Goal: Task Accomplishment & Management: Complete application form

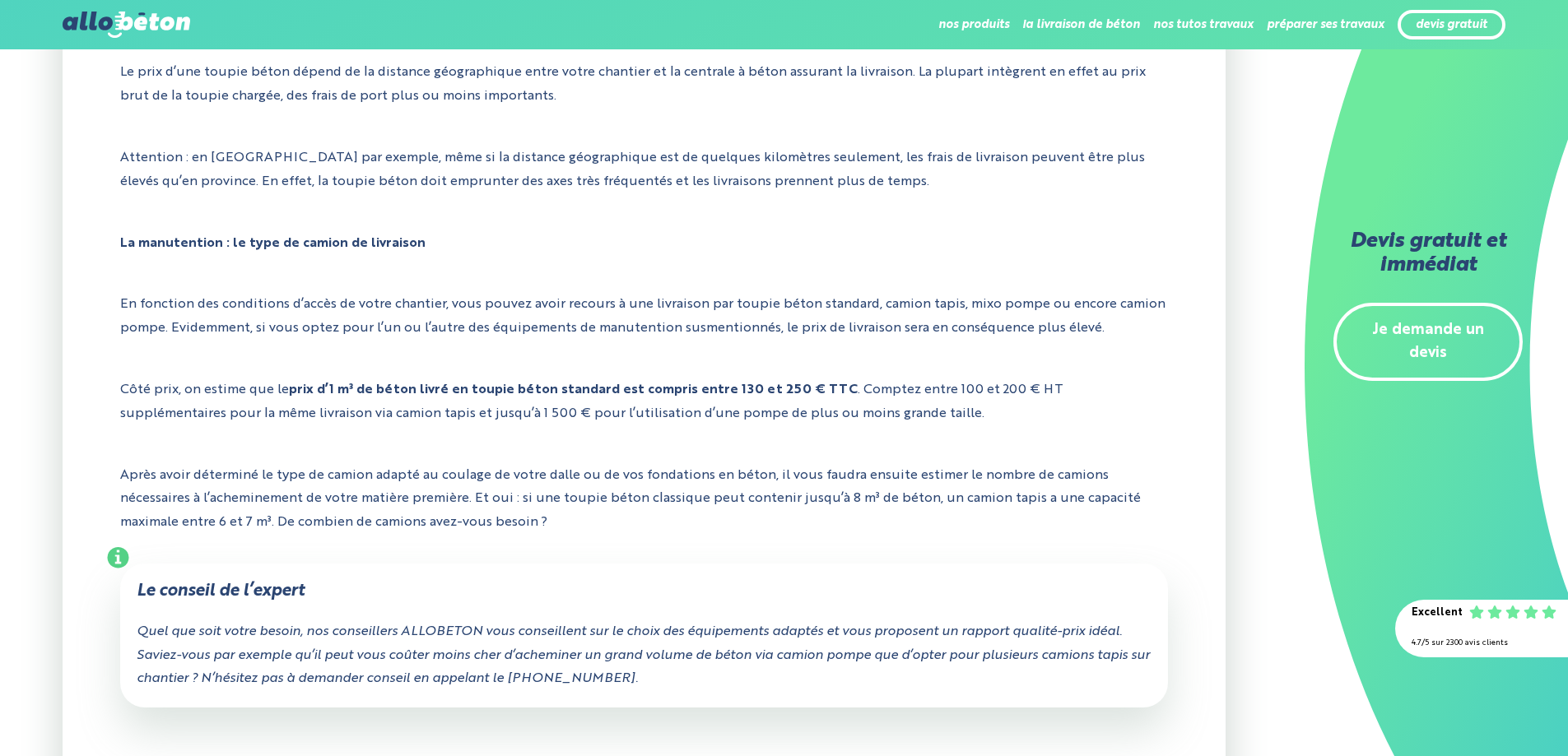
click at [1437, 327] on link "Je demande un devis" at bounding box center [1428, 342] width 189 height 79
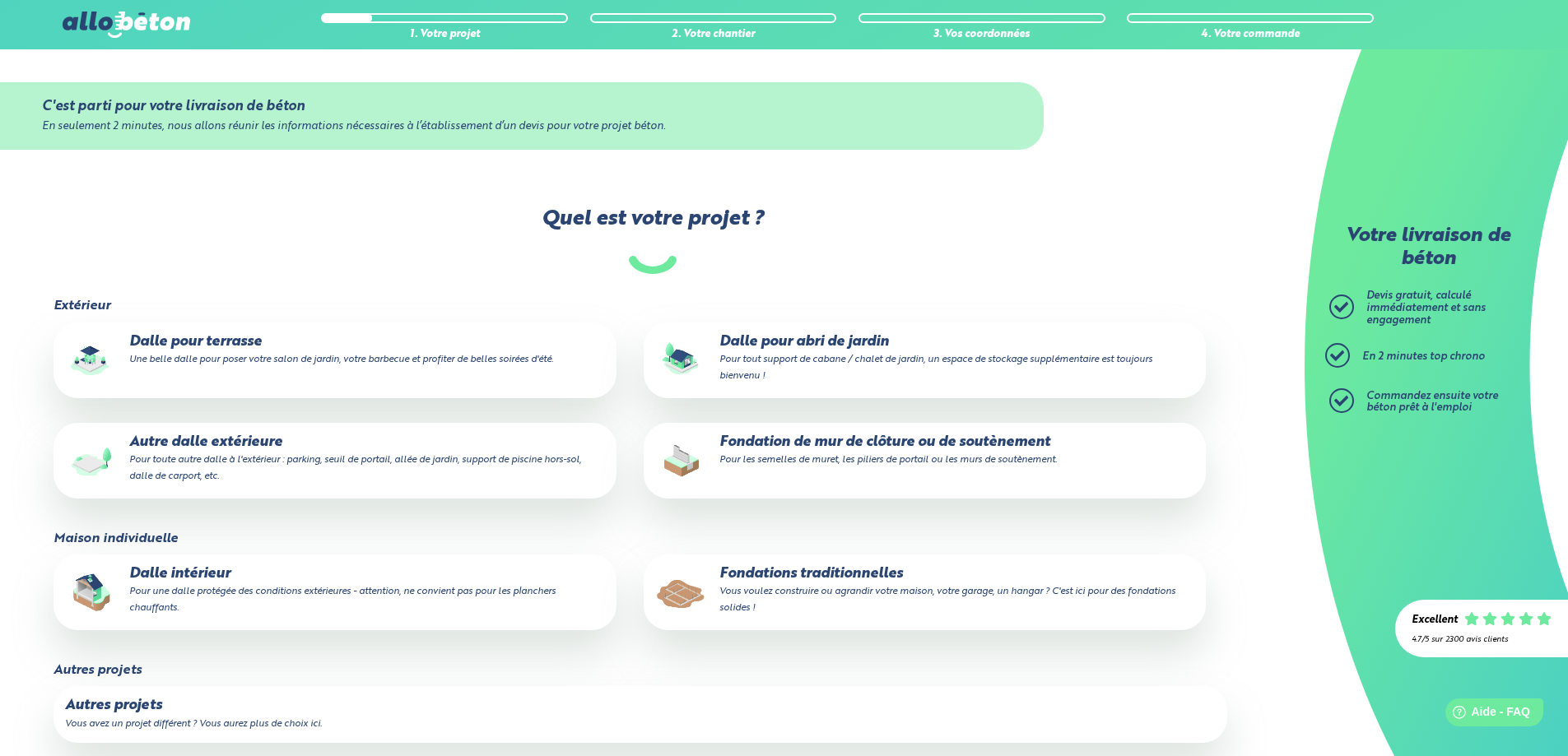
click at [838, 590] on small "Vous voulez construire ou agrandir votre maison, votre garage, un hangar ? C'es…" at bounding box center [947, 599] width 456 height 26
click at [0, 0] on input "Fondations traditionnelles Vous voulez construire ou agrandir votre maison, vot…" at bounding box center [0, 0] width 0 height 0
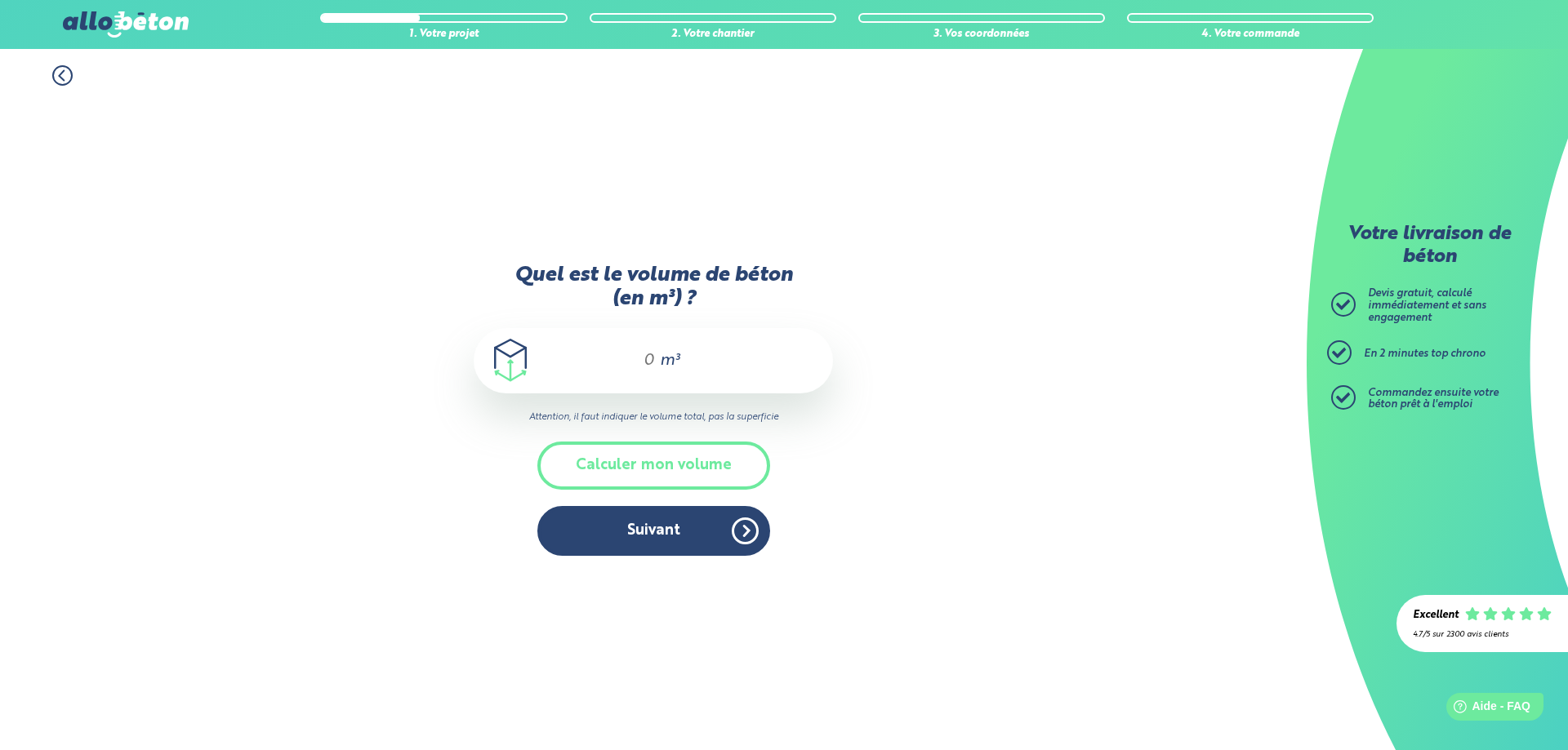
click at [621, 365] on div "m³" at bounding box center [653, 361] width 359 height 65
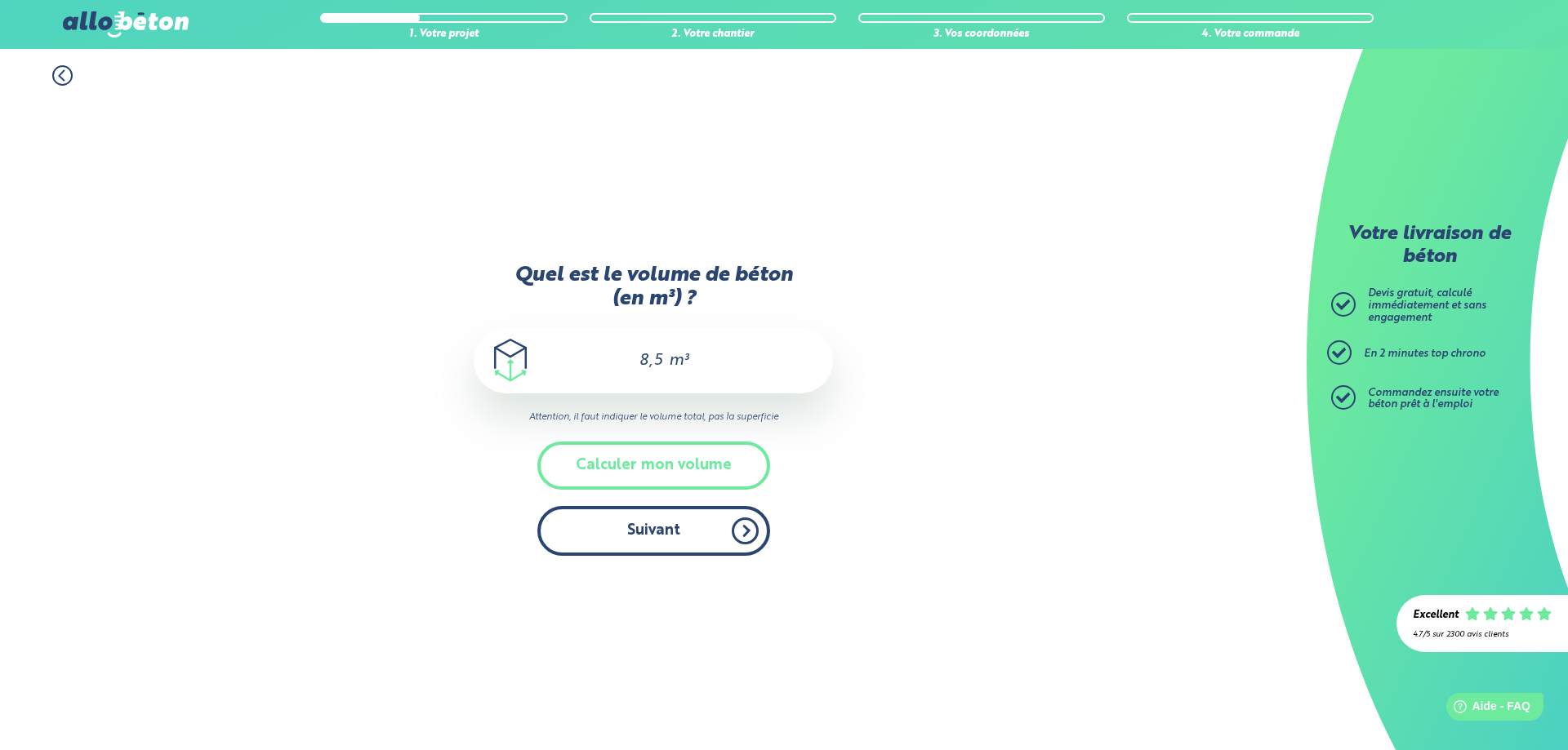
type input "8,5"
click at [661, 532] on button "Suivant" at bounding box center [653, 530] width 232 height 50
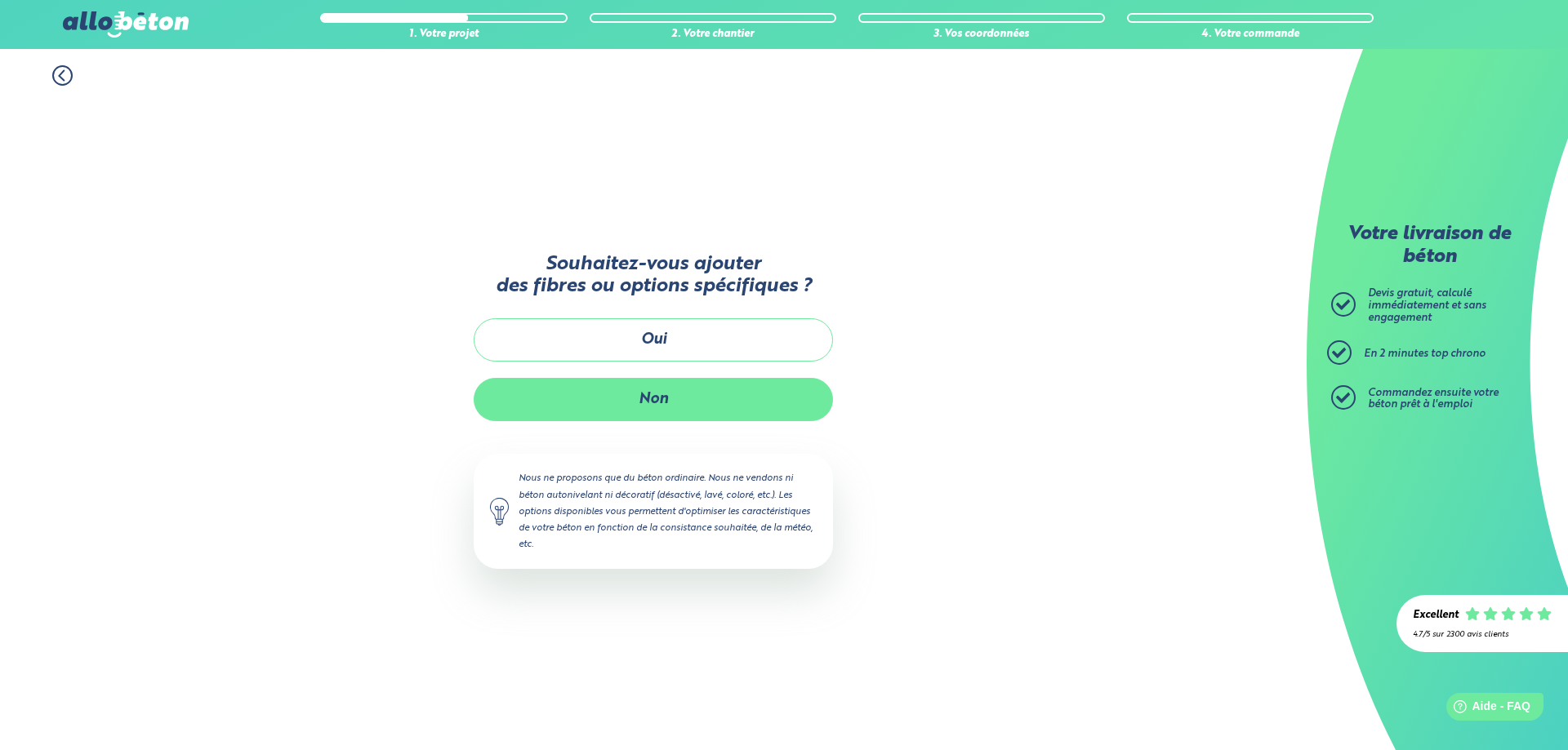
click at [660, 392] on button "Non" at bounding box center [653, 399] width 359 height 43
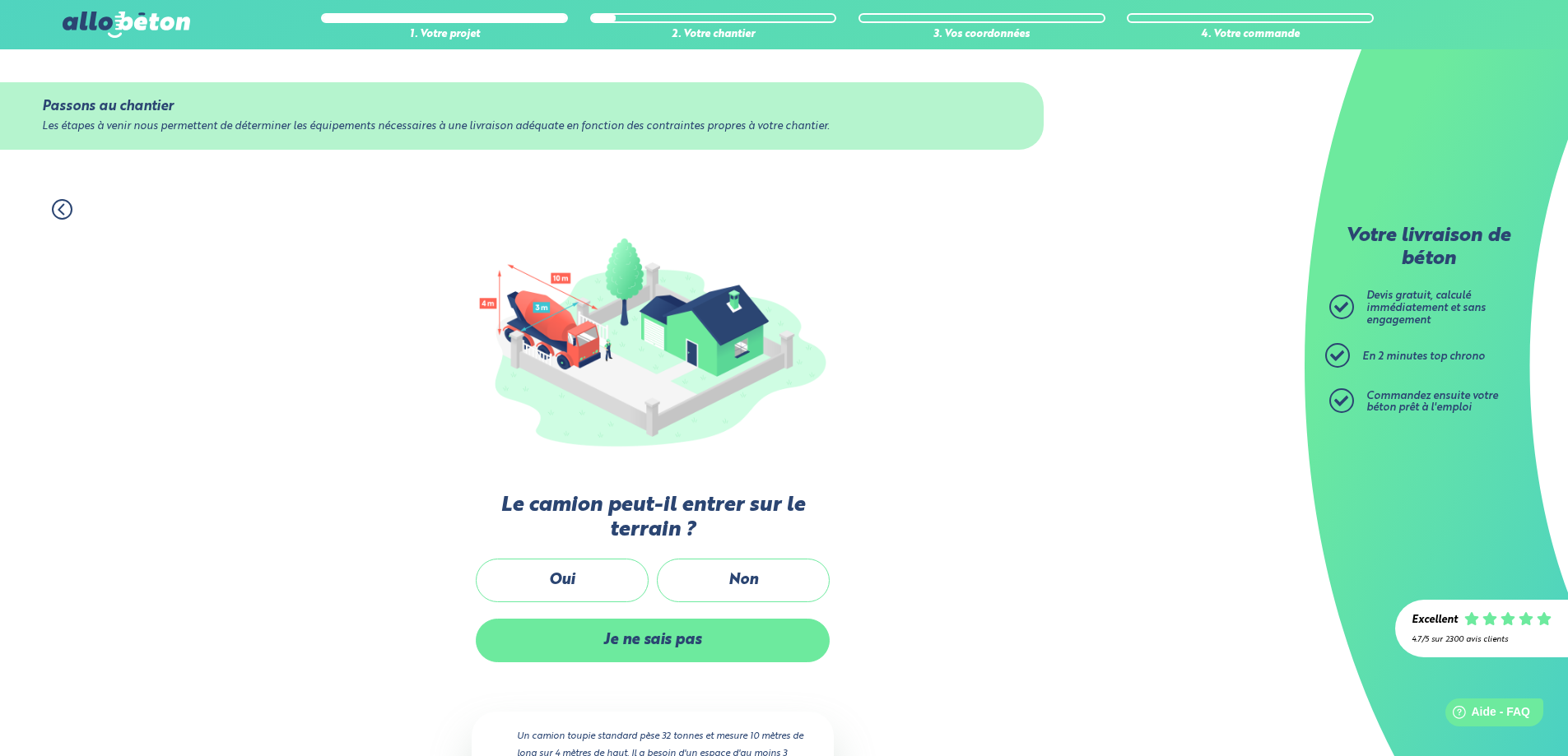
click at [666, 639] on label "Je ne sais pas" at bounding box center [653, 640] width 354 height 43
click at [0, 0] on input "Je ne sais pas" at bounding box center [0, 0] width 0 height 0
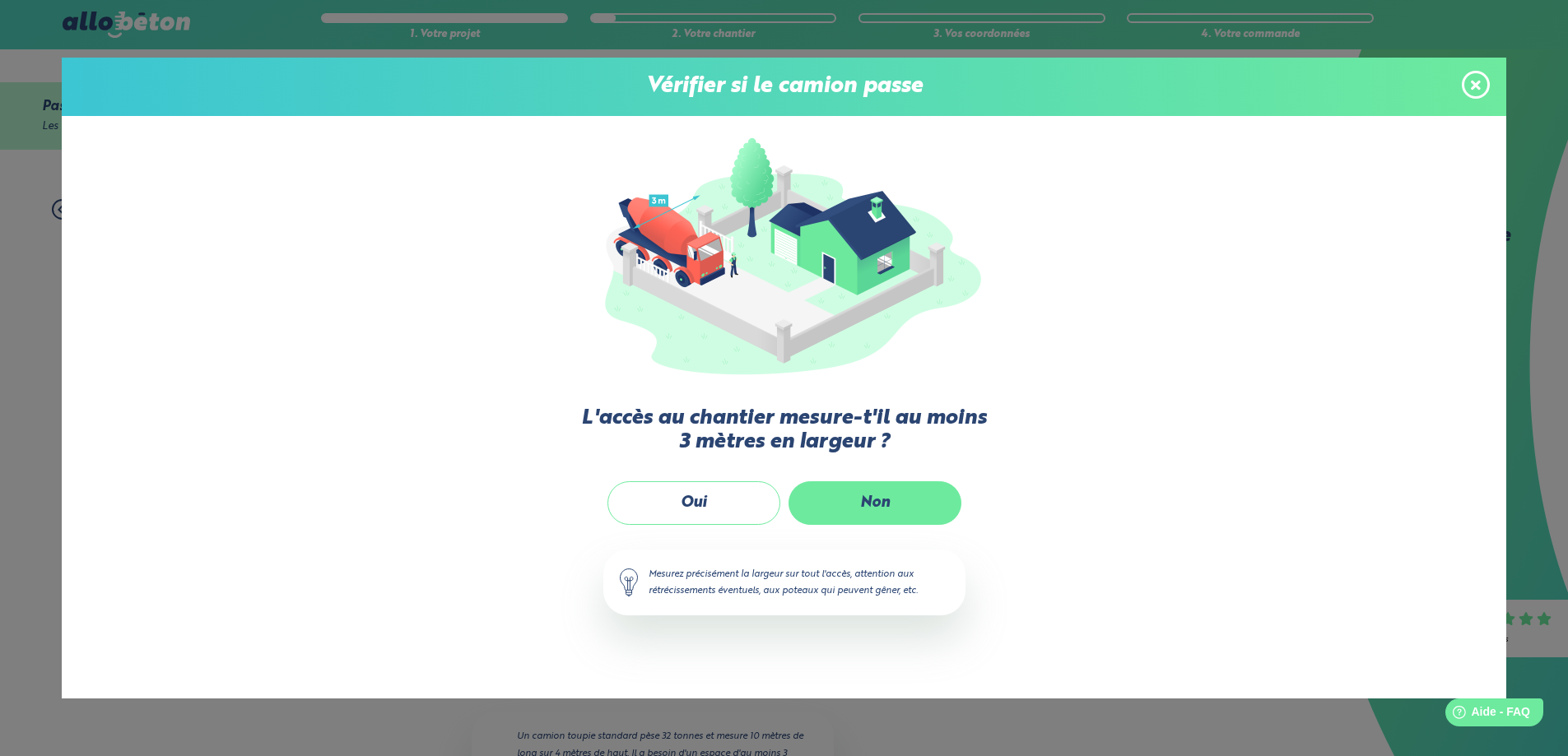
click at [861, 501] on label "Non" at bounding box center [875, 502] width 173 height 43
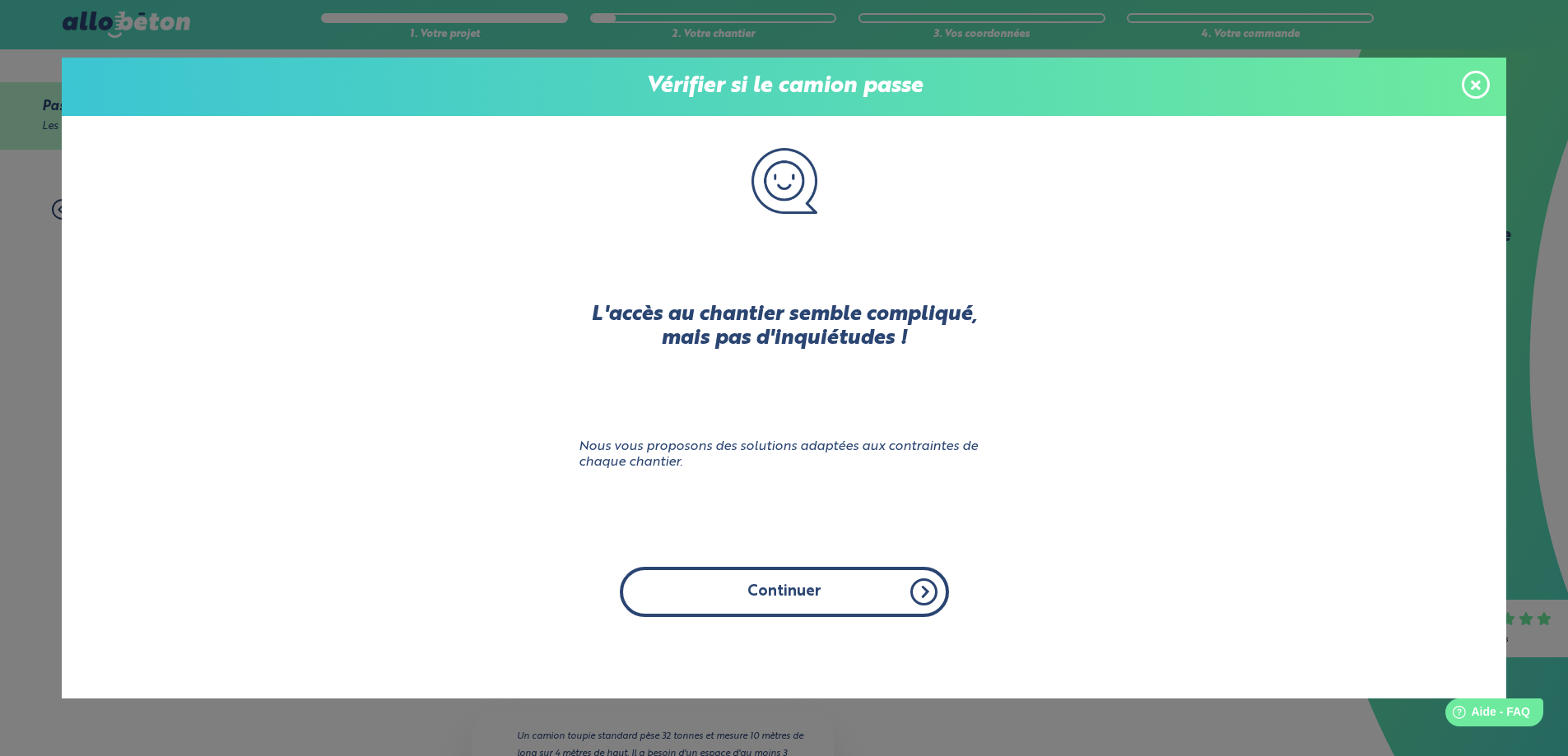
click at [823, 587] on button "Continuer" at bounding box center [784, 592] width 330 height 50
click input "Non" at bounding box center [0, 0] width 0 height 0
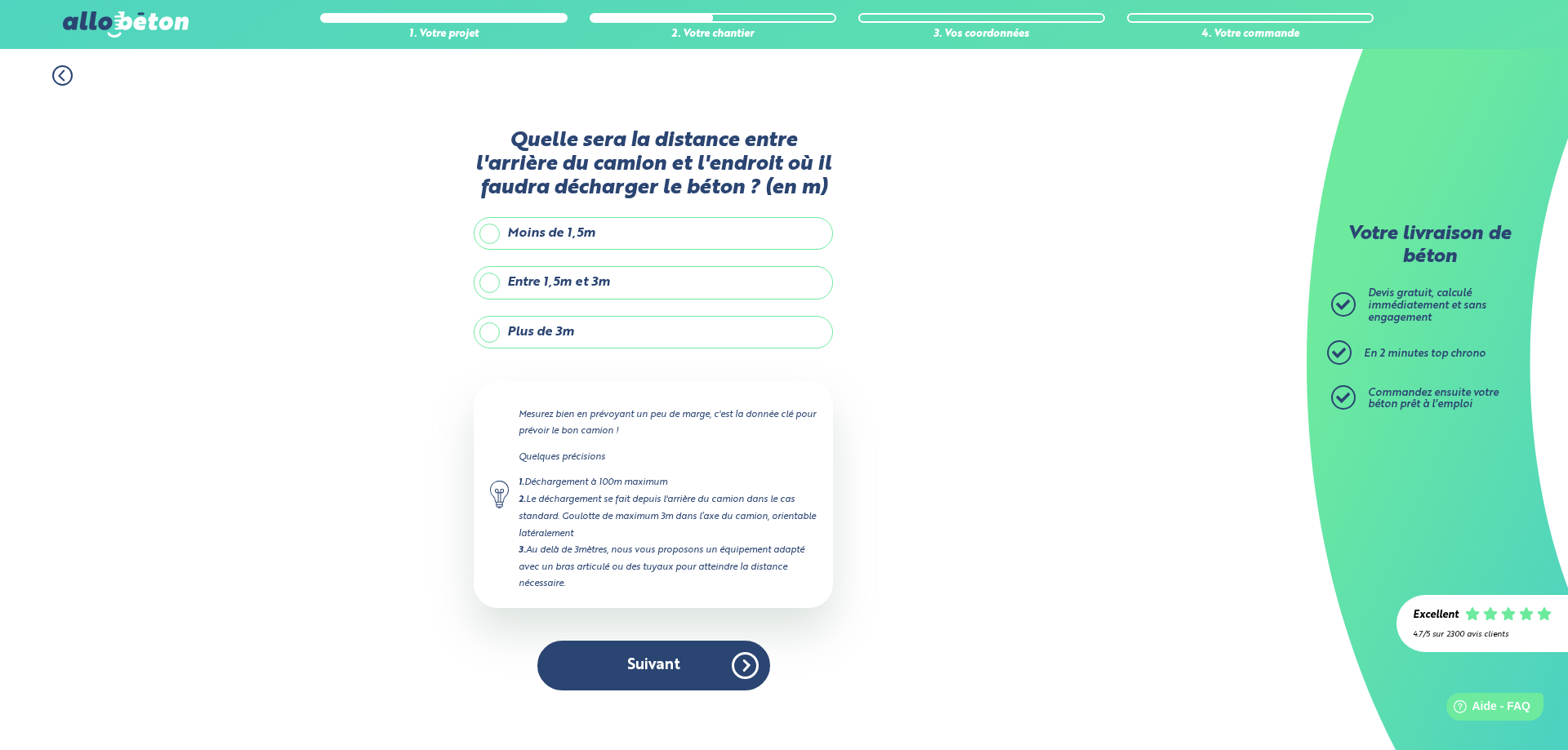
click at [493, 330] on label "Plus de 3m" at bounding box center [653, 332] width 359 height 33
click at [0, 0] on input "Plus de 3m" at bounding box center [0, 0] width 0 height 0
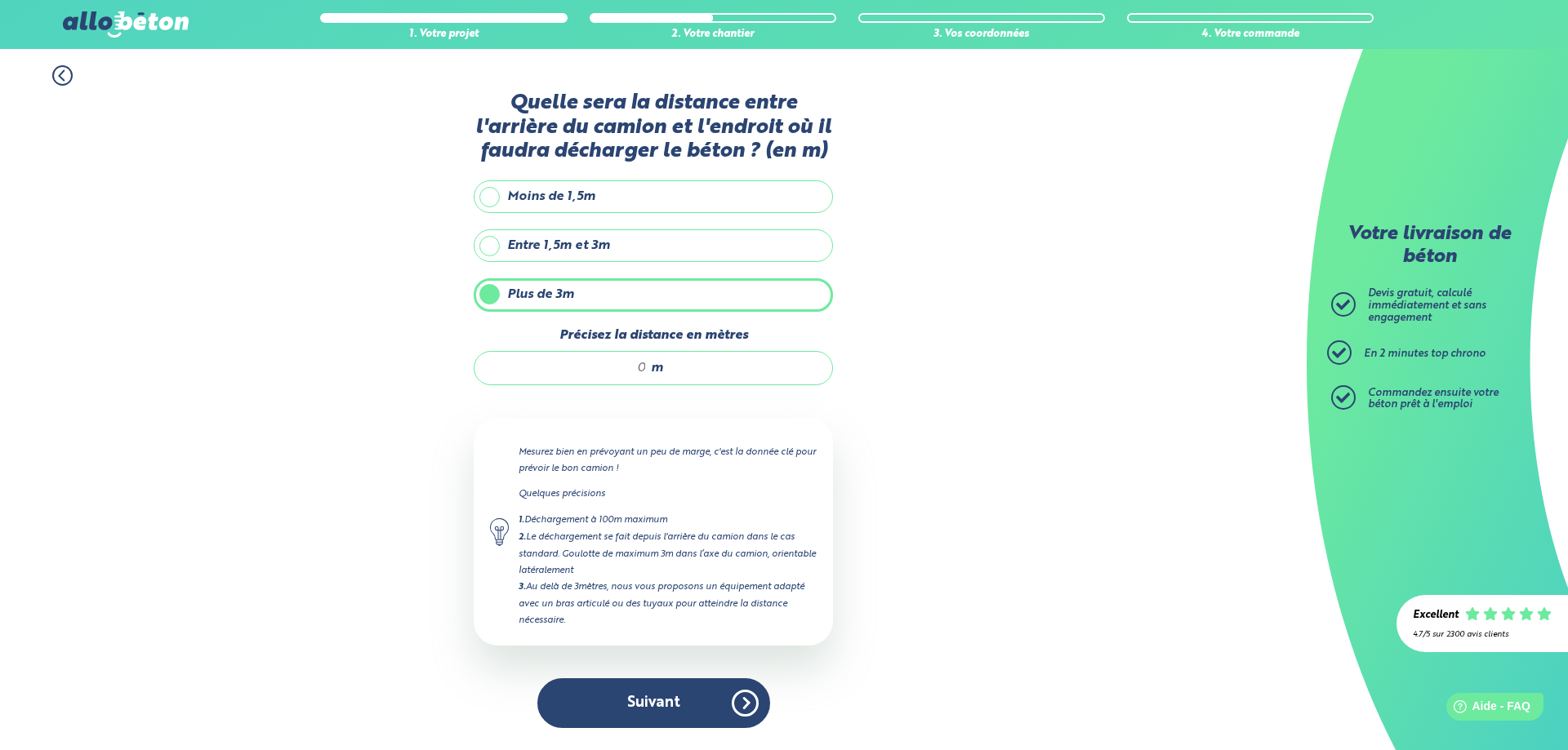
click at [636, 358] on div "m" at bounding box center [653, 368] width 359 height 35
type input "11"
click at [685, 700] on button "Suivant" at bounding box center [653, 703] width 232 height 50
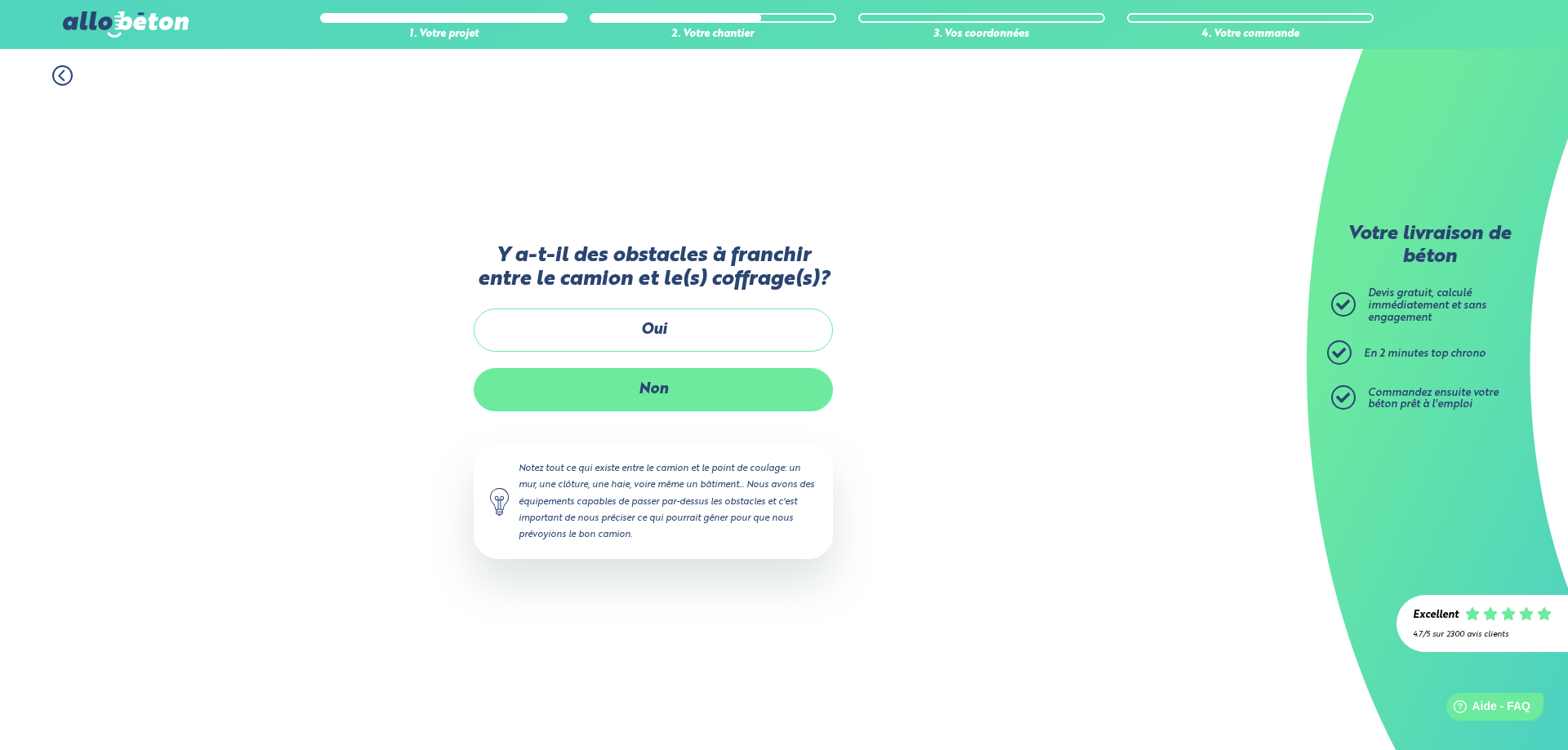
click at [653, 395] on label "Non" at bounding box center [653, 389] width 359 height 43
click at [0, 0] on input "Non" at bounding box center [0, 0] width 0 height 0
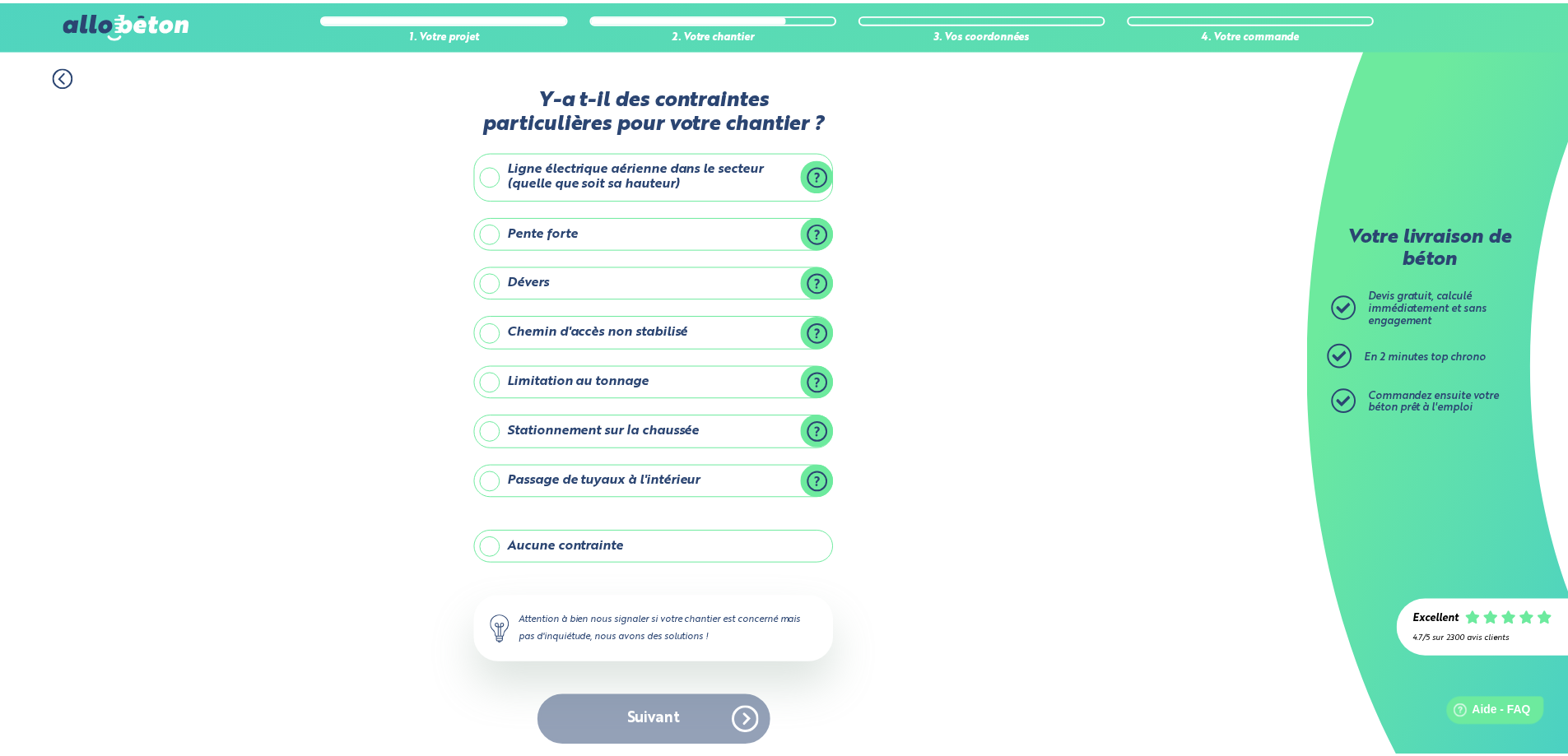
scroll to position [7, 0]
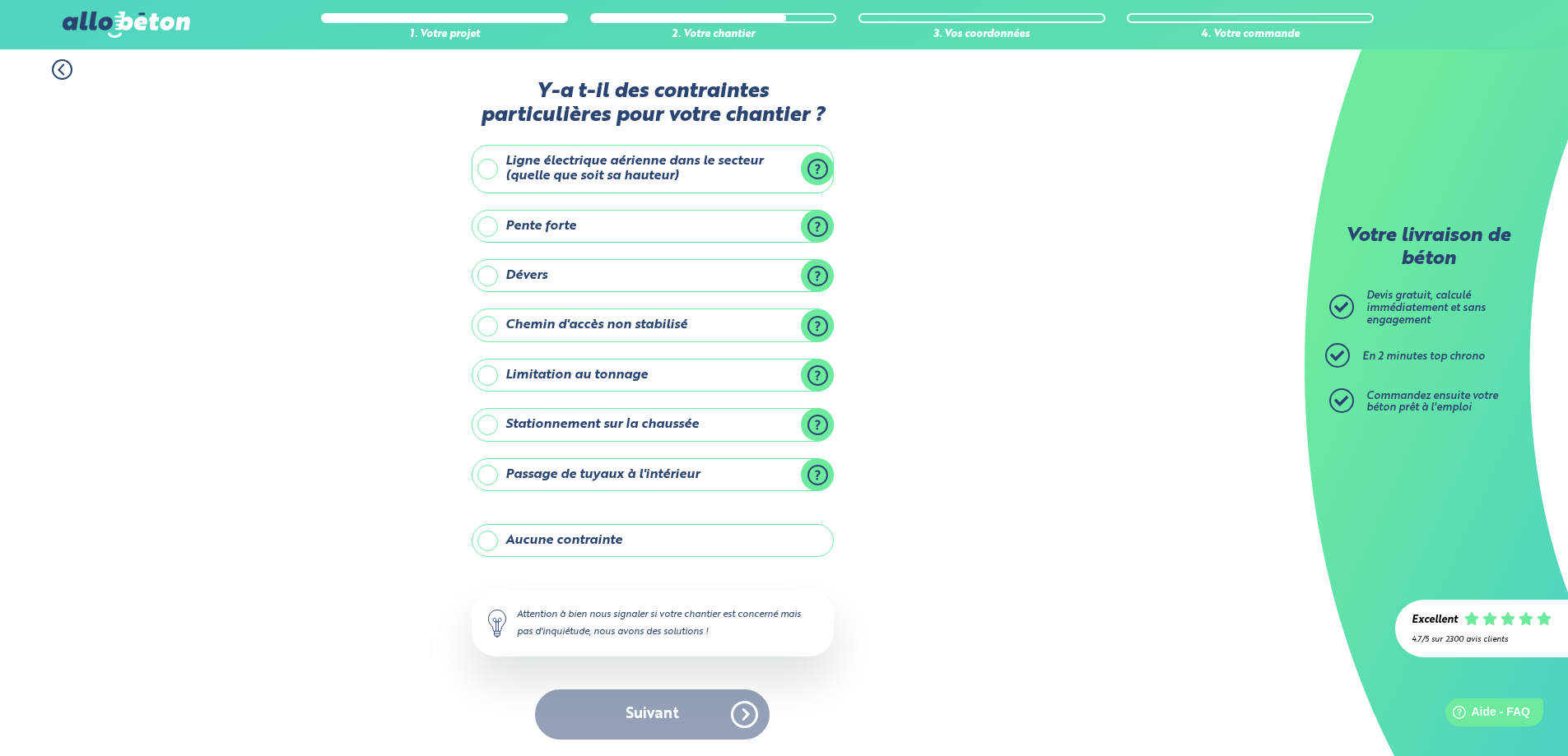
click at [583, 536] on label "Aucune contrainte" at bounding box center [652, 541] width 362 height 33
click at [0, 0] on input "Aucune contrainte" at bounding box center [0, 0] width 0 height 0
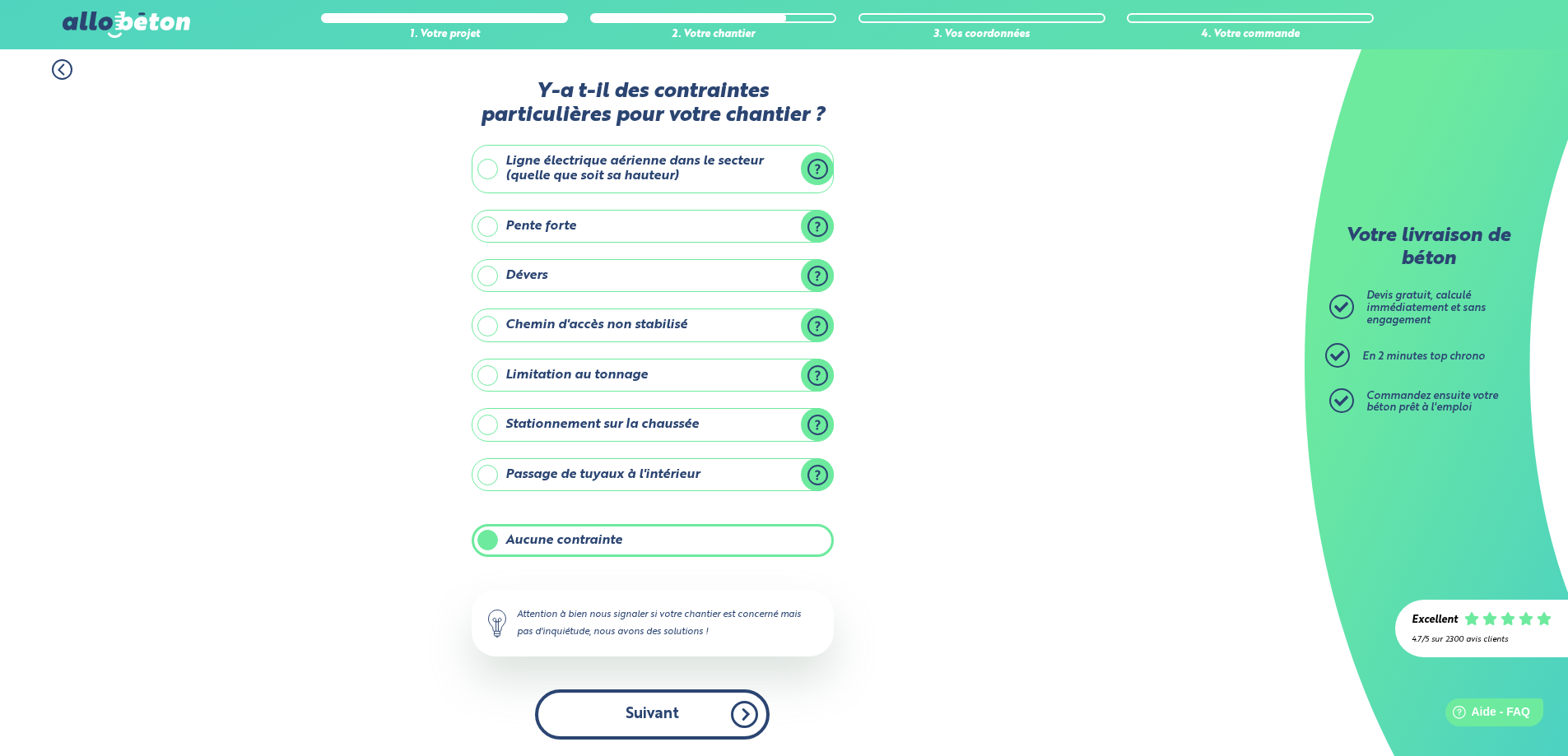
click at [667, 705] on button "Suivant" at bounding box center [652, 714] width 234 height 50
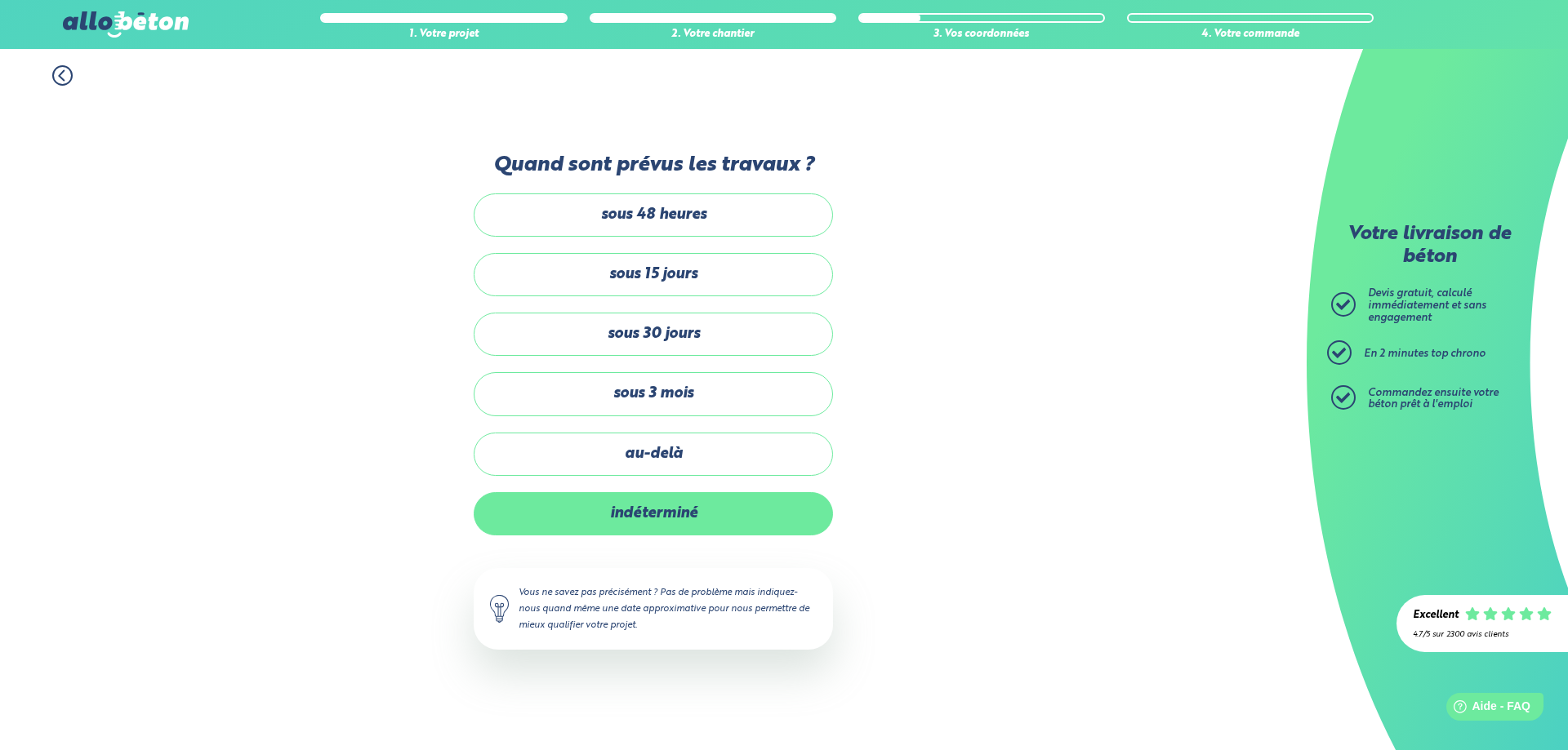
click at [690, 509] on label "indéterminé" at bounding box center [653, 514] width 359 height 43
click at [0, 0] on input "indéterminé" at bounding box center [0, 0] width 0 height 0
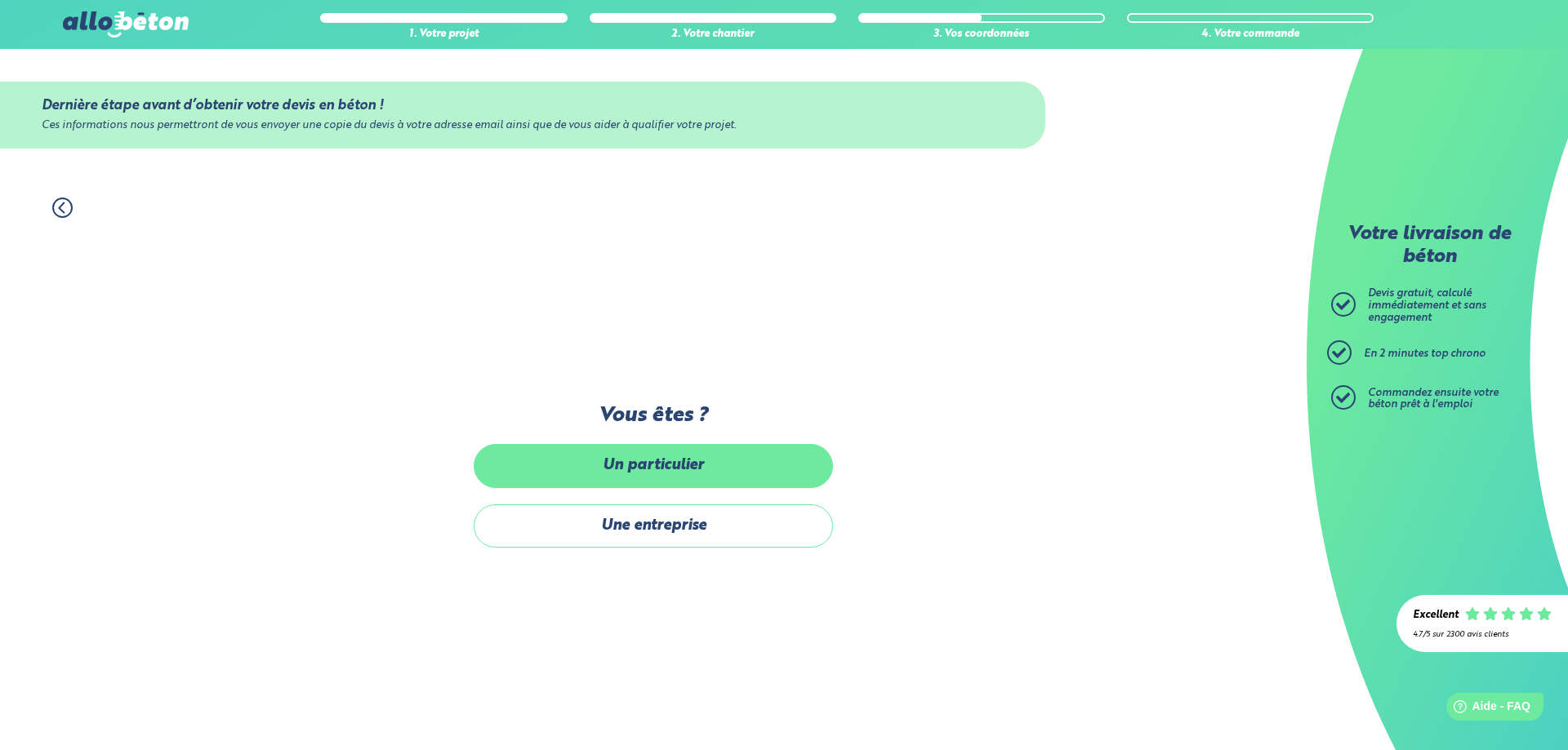
click at [683, 461] on label "Un particulier" at bounding box center [653, 465] width 359 height 43
click at [0, 0] on input "Un particulier" at bounding box center [0, 0] width 0 height 0
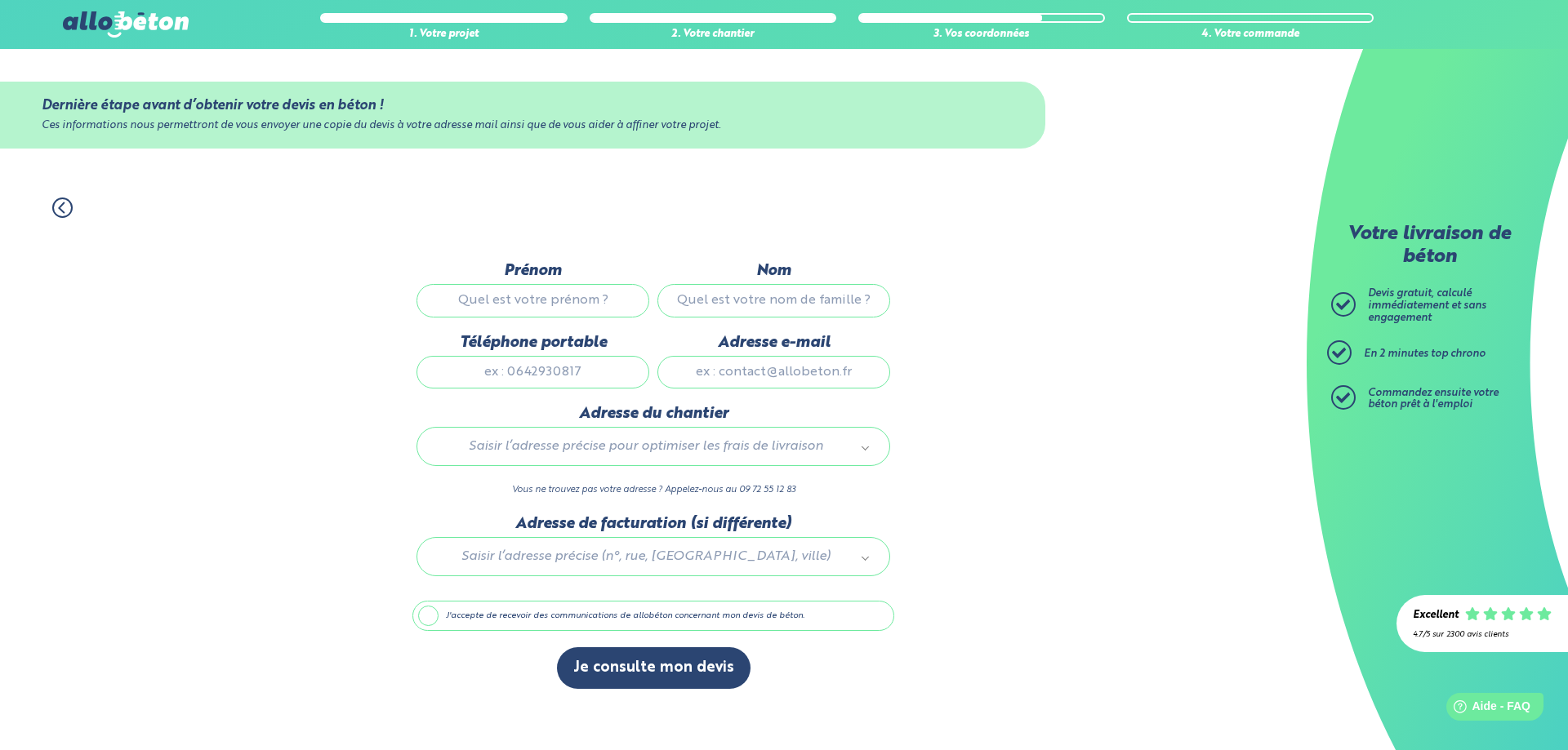
click at [584, 297] on input "Prénom" at bounding box center [532, 300] width 232 height 33
type input "dd"
click at [747, 300] on input "Nom" at bounding box center [773, 300] width 232 height 33
type input "dd"
click at [580, 372] on input "Téléphone portable" at bounding box center [532, 372] width 232 height 33
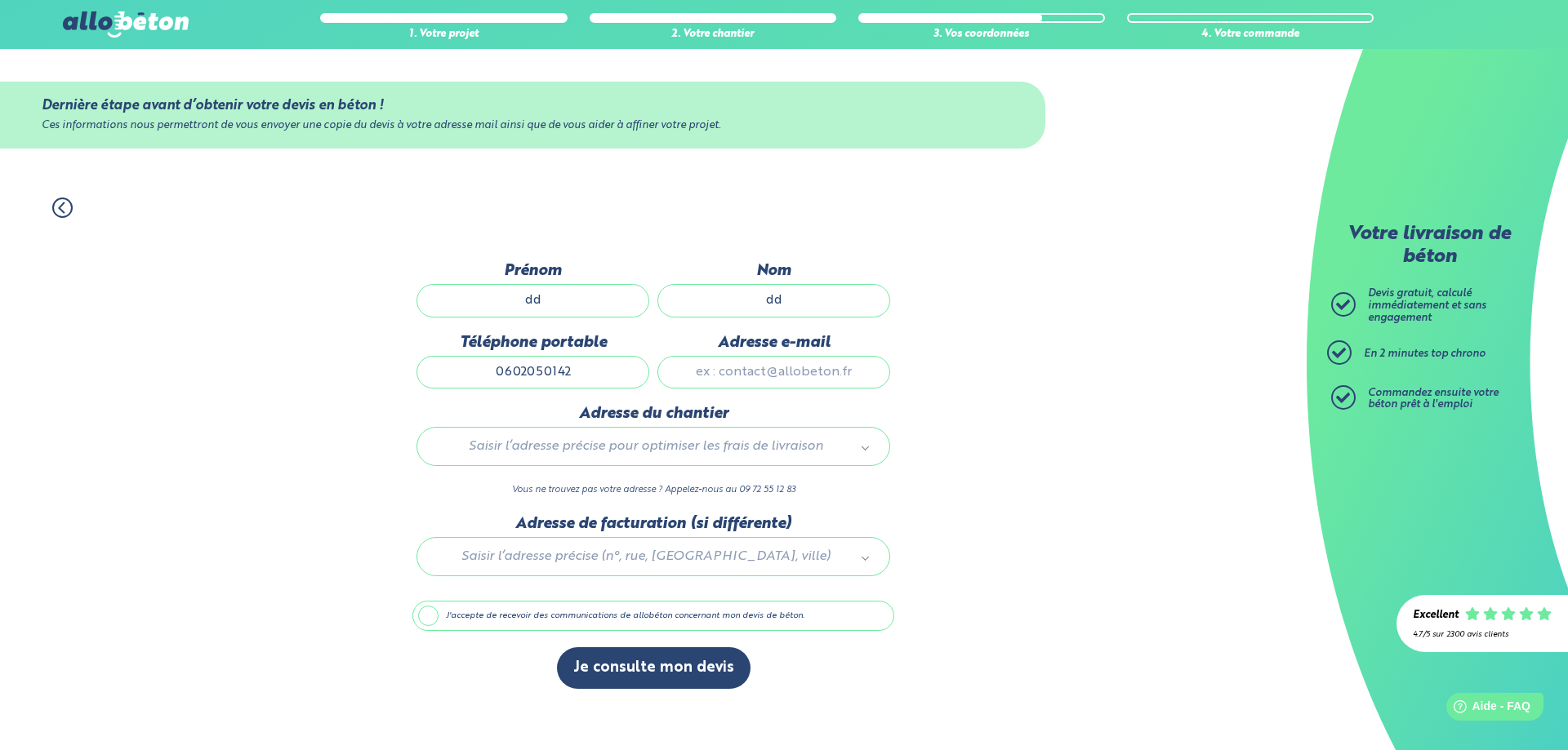
type input "0602050142"
click at [741, 373] on input "Adresse e-mail" at bounding box center [773, 372] width 232 height 33
type input "pimric@yahoo.fr"
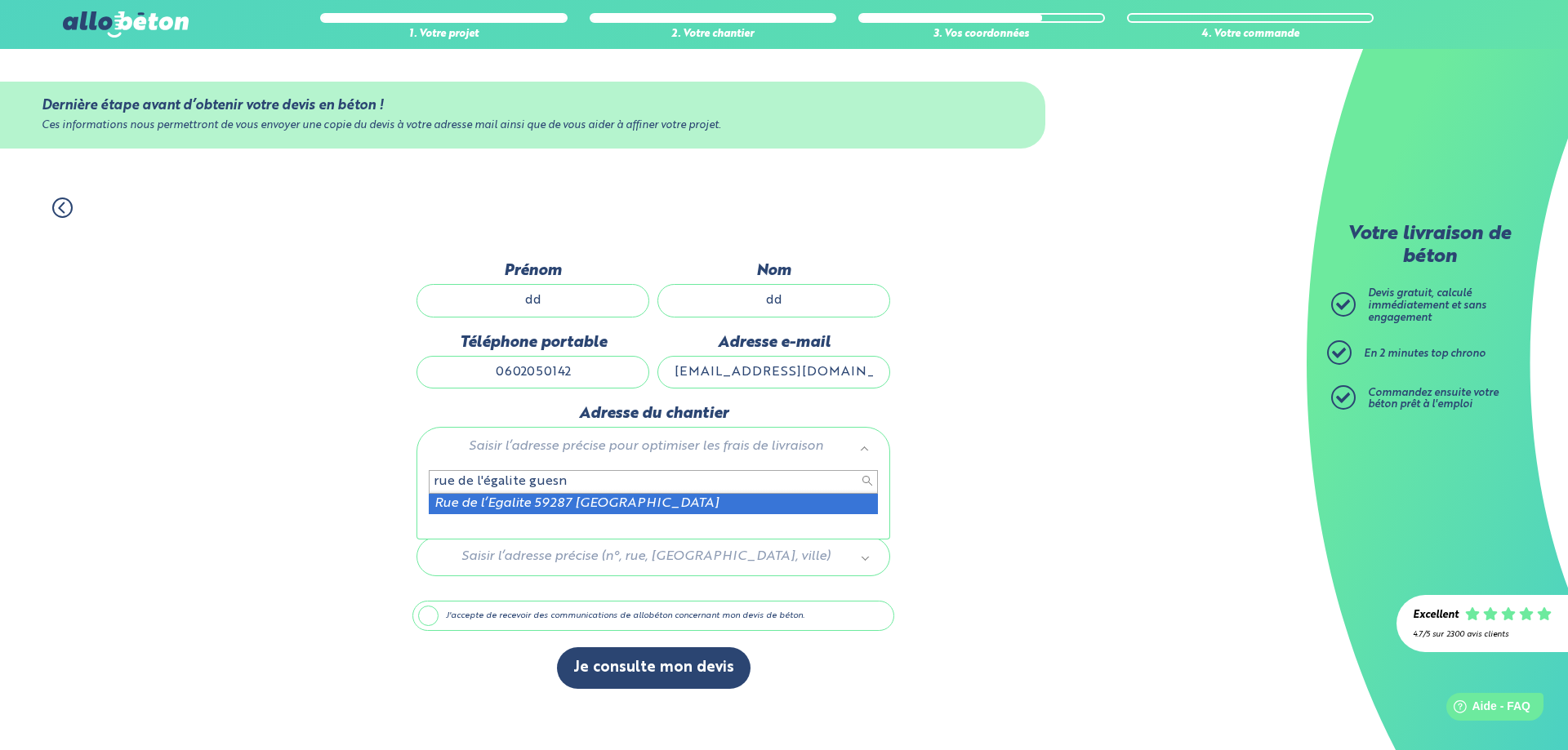
type input "rue de l'égalite guesn"
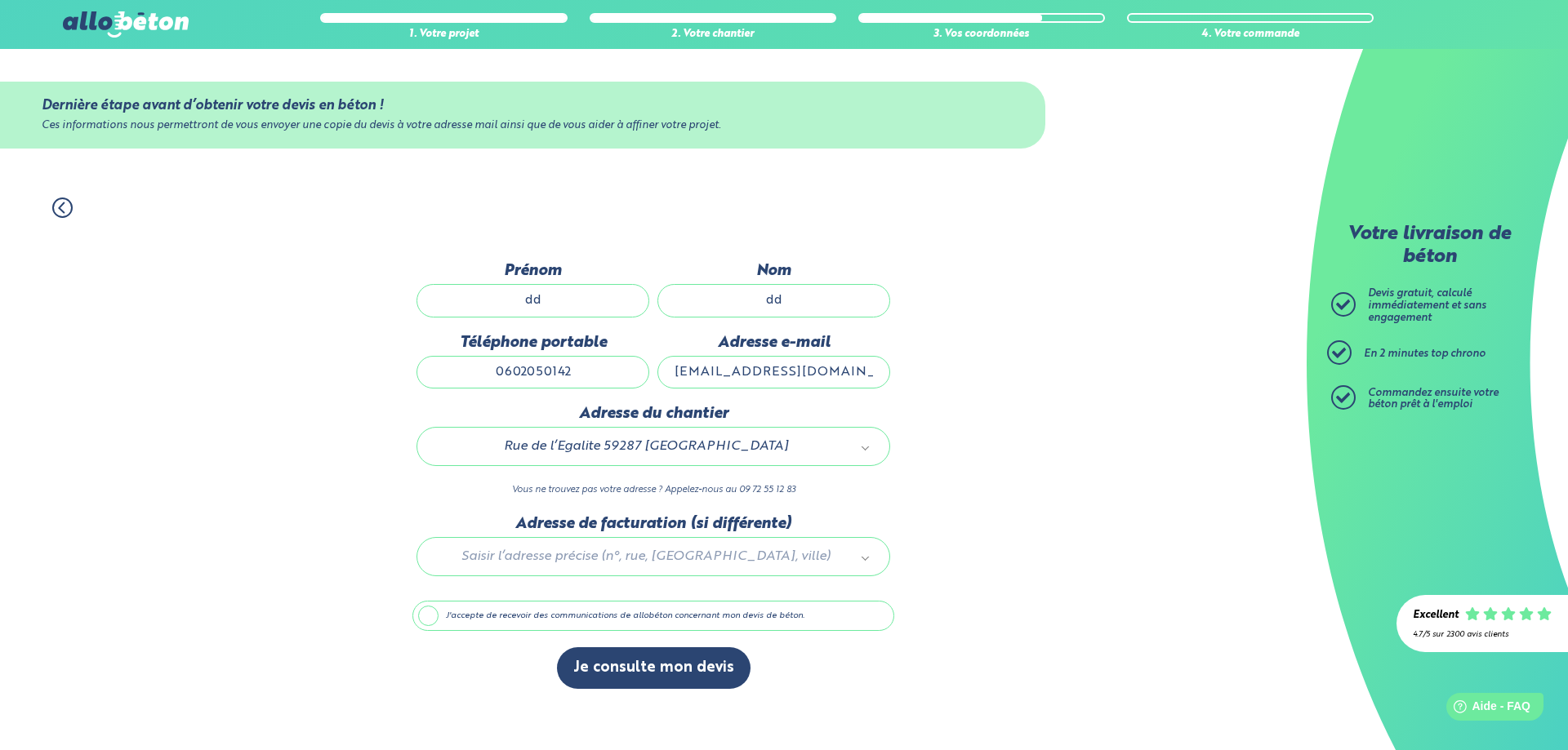
click at [590, 553] on div at bounding box center [653, 554] width 482 height 78
click at [641, 669] on button "Je consulte mon devis" at bounding box center [653, 667] width 193 height 41
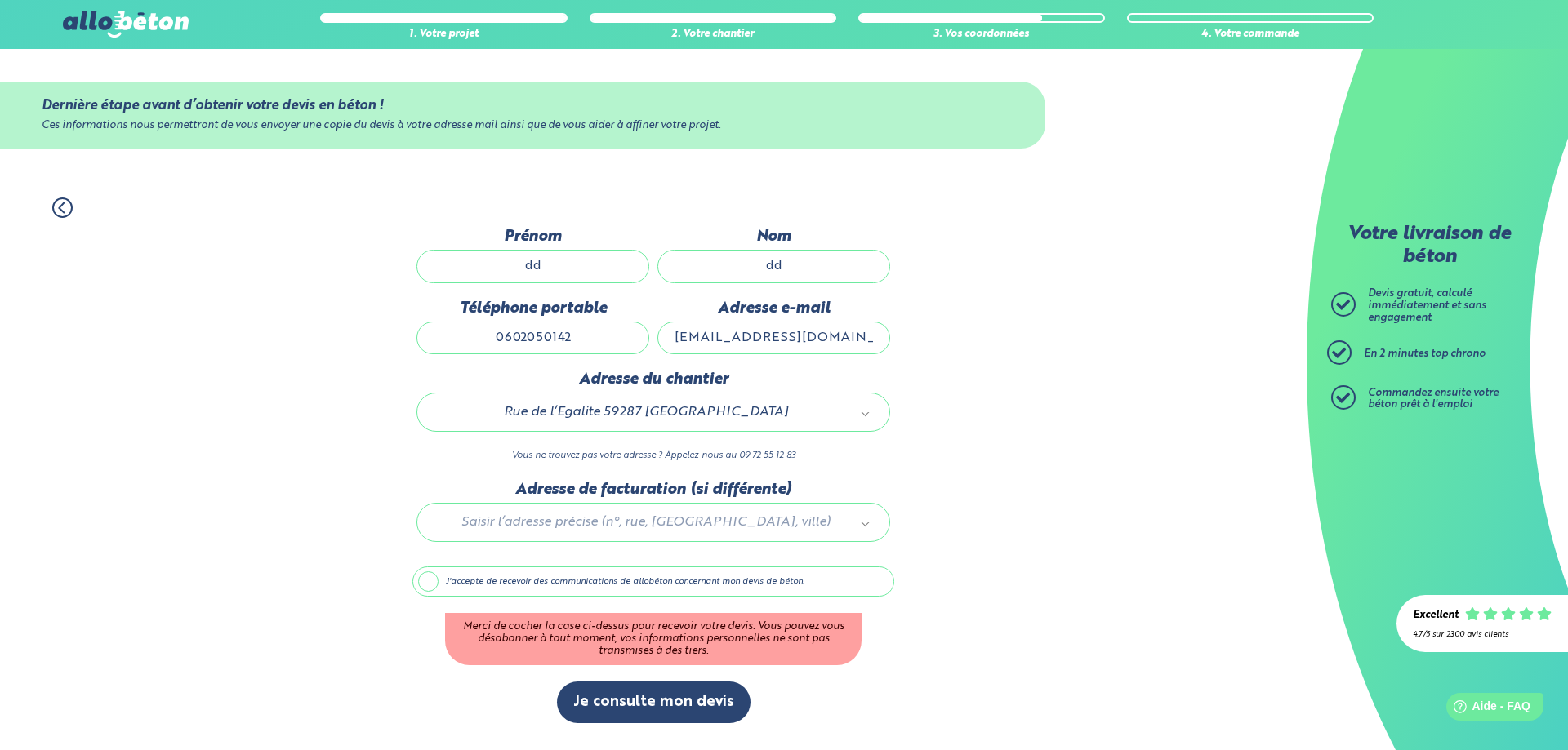
click at [435, 579] on label "J'accepte de recevoir des communications de allobéton concernant mon devis de b…" at bounding box center [653, 582] width 482 height 31
click at [0, 0] on input "J'accepte de recevoir des communications de allobéton concernant mon devis de b…" at bounding box center [0, 0] width 0 height 0
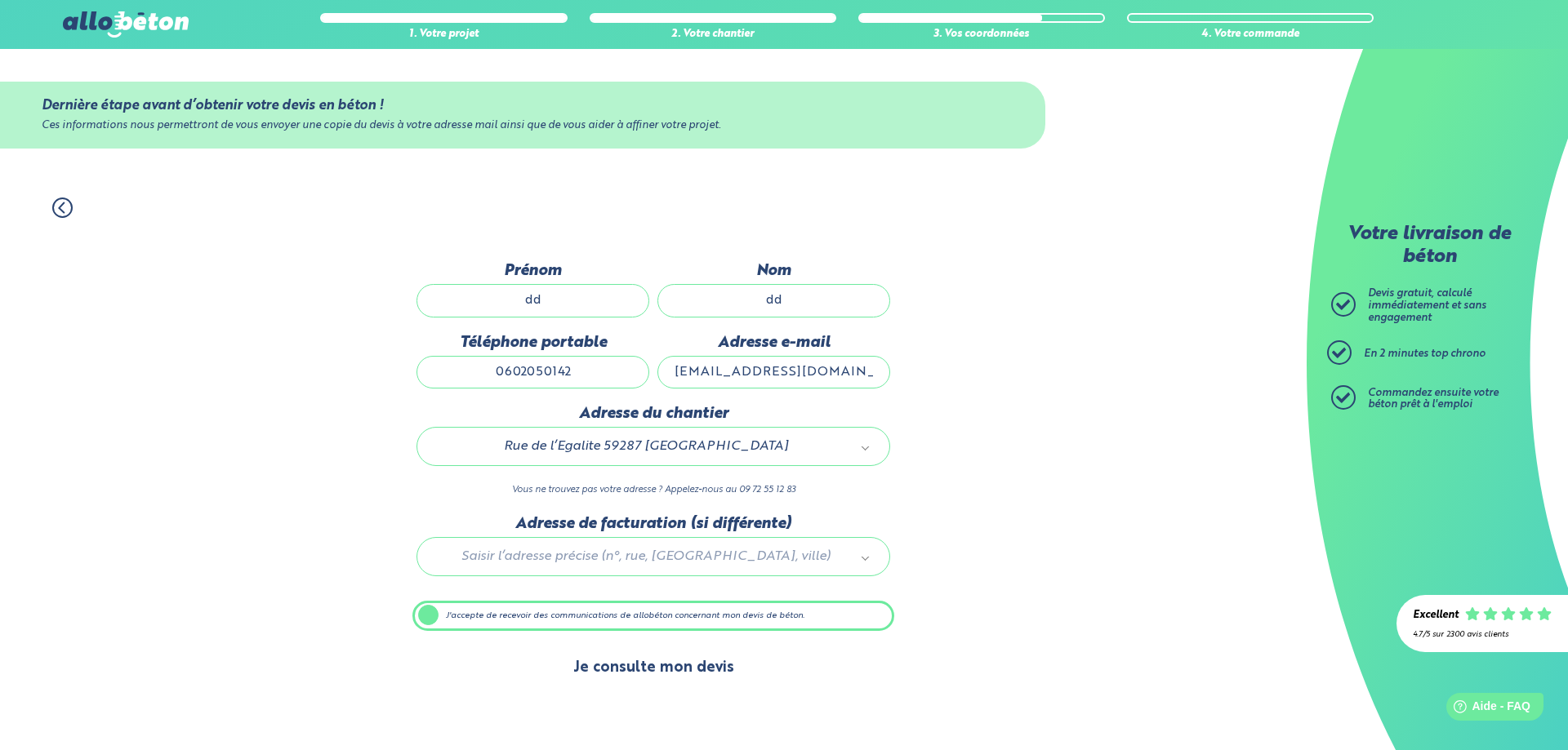
click at [619, 660] on button "Je consulte mon devis" at bounding box center [653, 667] width 193 height 41
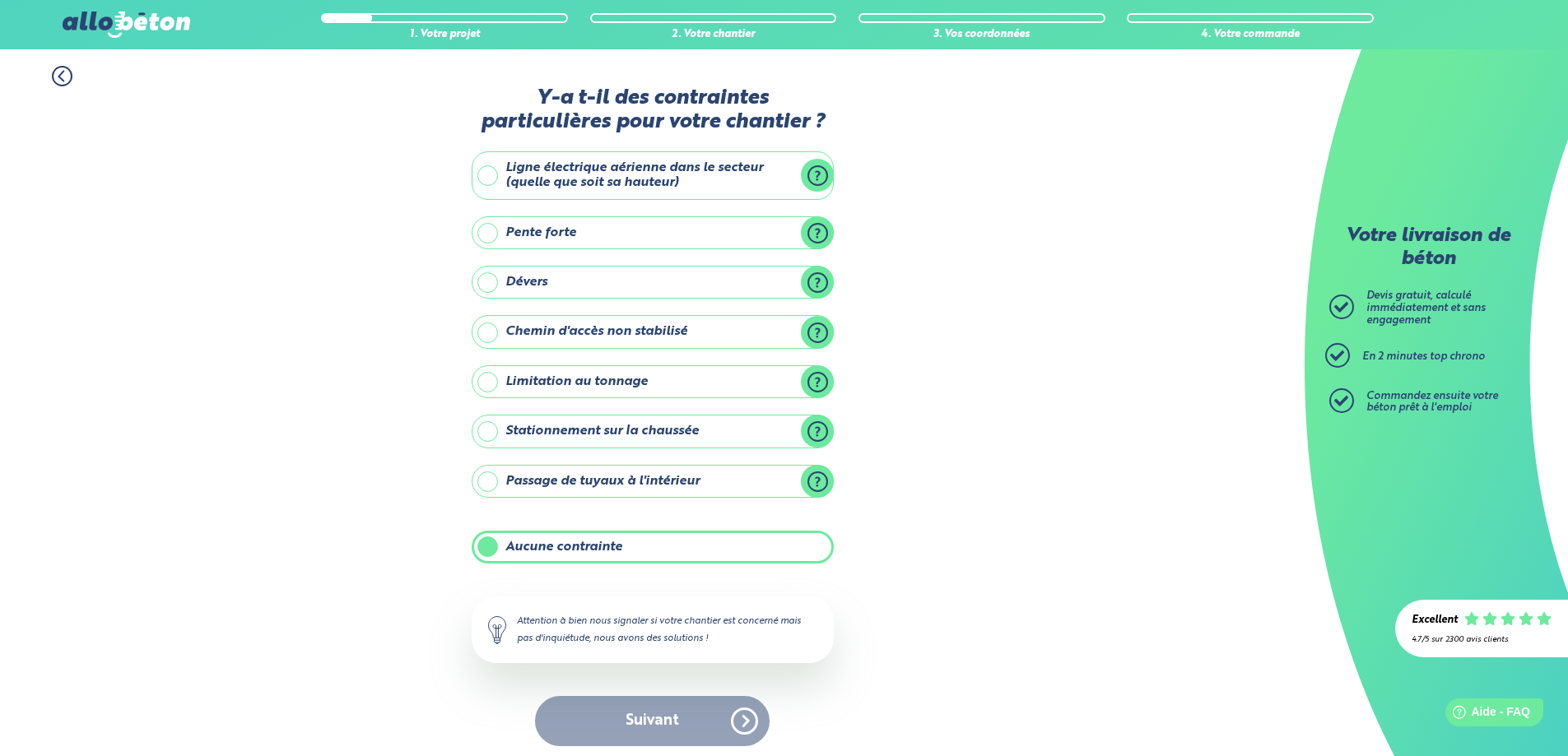
scroll to position [7, 0]
